Goal: Find specific page/section: Find specific page/section

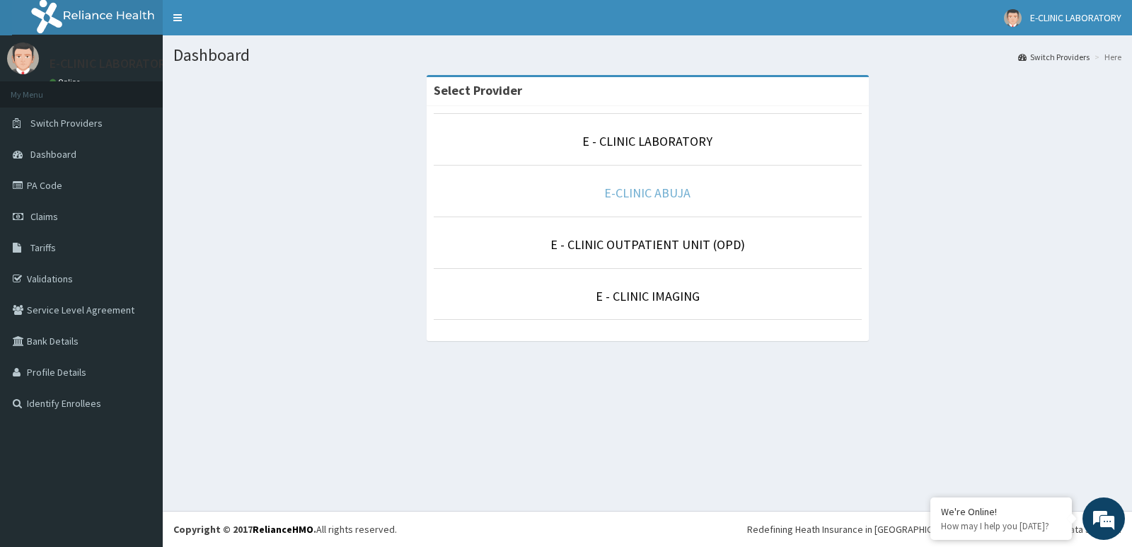
click at [672, 195] on link "E-CLINIC ABUJA" at bounding box center [647, 193] width 86 height 16
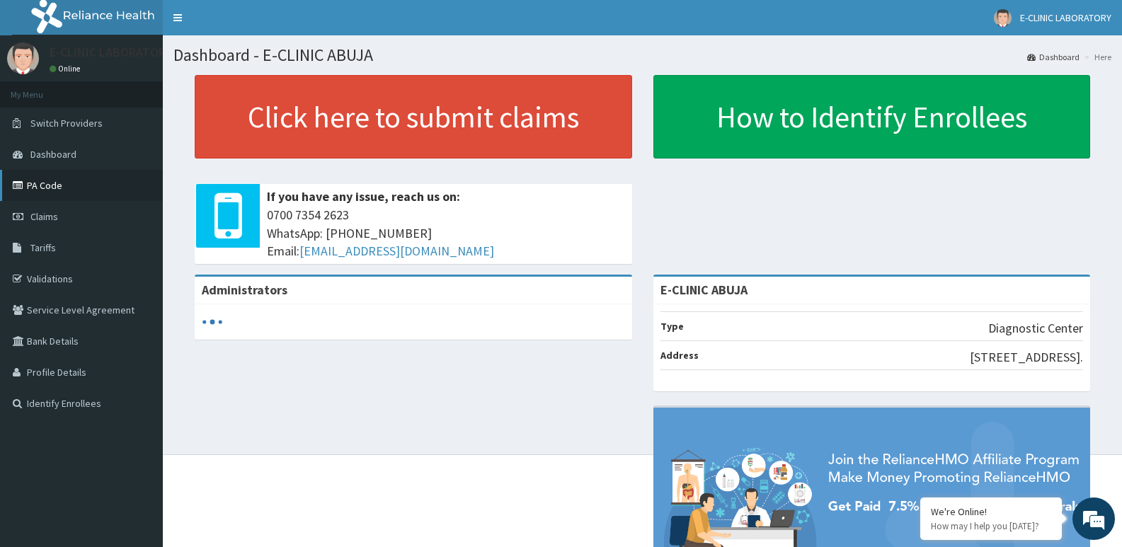
click at [73, 190] on link "PA Code" at bounding box center [81, 185] width 163 height 31
